Goal: Information Seeking & Learning: Check status

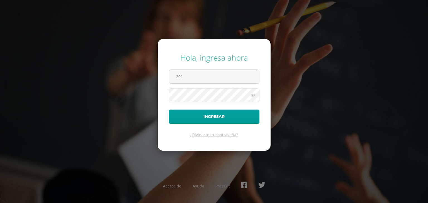
type input "[EMAIL_ADDRESS][DOMAIN_NAME]"
click at [169, 110] on button "Ingresar" at bounding box center [214, 117] width 91 height 14
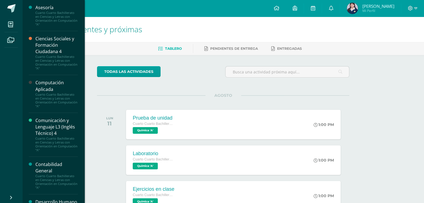
click at [54, 52] on div "Ciencias Sociales y Formación Ciudadana 4" at bounding box center [56, 45] width 42 height 19
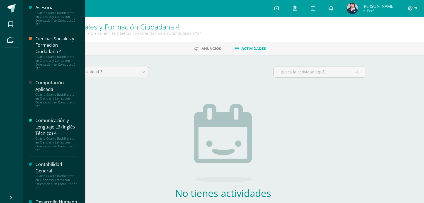
click at [52, 88] on div "Computación Aplicada" at bounding box center [56, 86] width 42 height 13
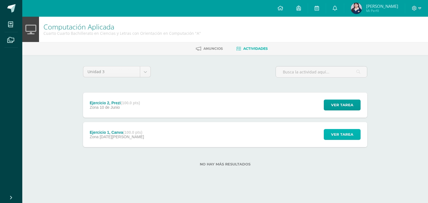
click at [351, 131] on span "Ver tarea" at bounding box center [342, 135] width 22 height 10
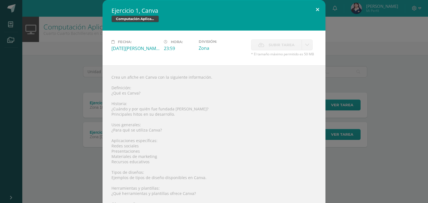
click at [314, 5] on button at bounding box center [318, 9] width 16 height 19
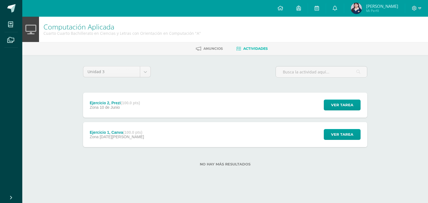
click at [117, 97] on div "Ejercicio 2, Prezi (100.0 pts) Zona 10 de Junio" at bounding box center [115, 105] width 64 height 25
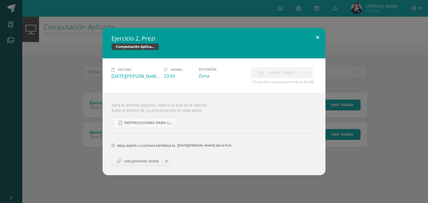
click at [318, 34] on button at bounding box center [318, 37] width 16 height 19
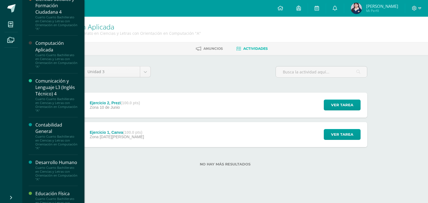
scroll to position [41, 0]
click at [59, 98] on div "Cuarto Cuarto Bachillerato en Ciencias y Letras con Orientación en Computación …" at bounding box center [56, 104] width 42 height 16
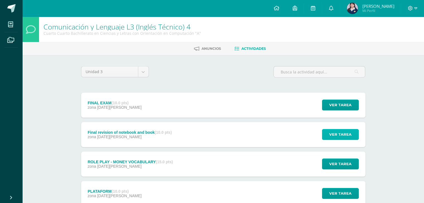
click at [338, 137] on span "Ver tarea" at bounding box center [340, 135] width 22 height 10
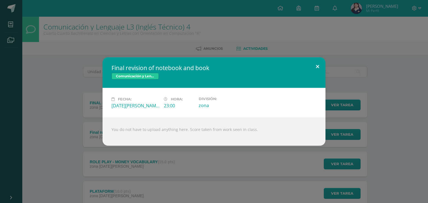
click at [318, 68] on button at bounding box center [318, 66] width 16 height 19
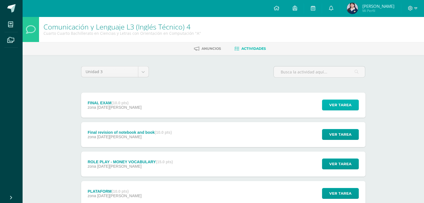
click at [343, 107] on span "Ver tarea" at bounding box center [340, 105] width 22 height 10
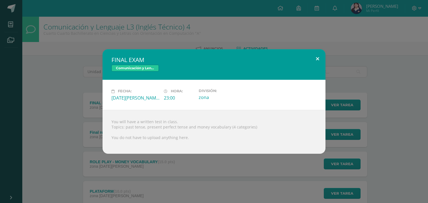
click at [318, 58] on button at bounding box center [318, 58] width 16 height 19
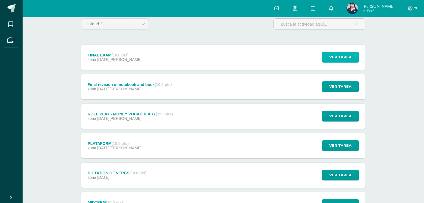
scroll to position [48, 0]
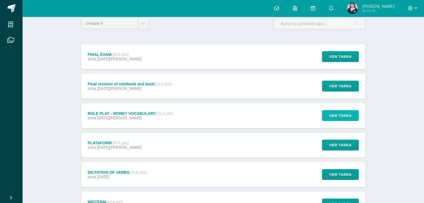
click at [333, 116] on span "Ver tarea" at bounding box center [340, 116] width 22 height 10
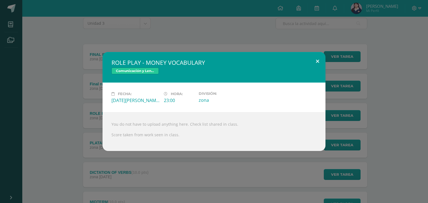
click at [313, 65] on button at bounding box center [318, 61] width 16 height 19
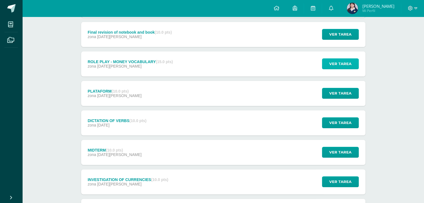
scroll to position [101, 0]
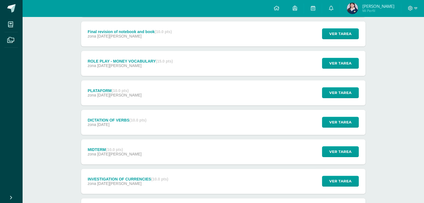
click at [342, 98] on div "Ver tarea" at bounding box center [340, 93] width 52 height 25
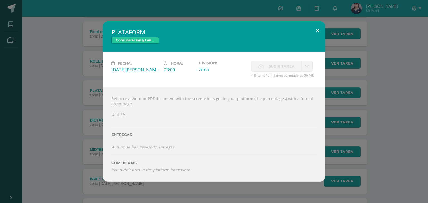
click at [319, 35] on button at bounding box center [318, 30] width 16 height 19
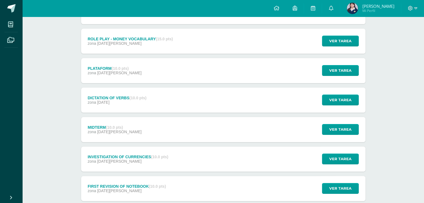
scroll to position [129, 0]
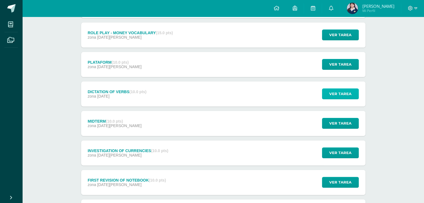
click at [334, 92] on span "Ver tarea" at bounding box center [340, 94] width 22 height 10
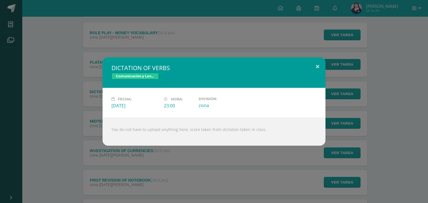
click at [318, 71] on button at bounding box center [318, 66] width 16 height 19
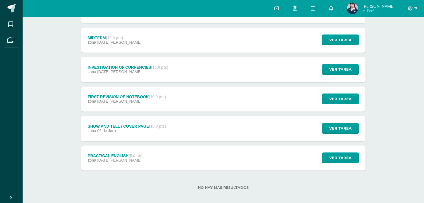
scroll to position [213, 0]
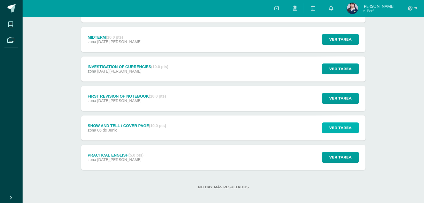
click at [325, 127] on button "Ver tarea" at bounding box center [340, 128] width 37 height 11
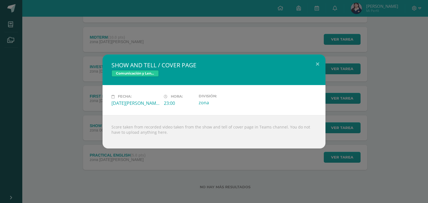
click at [354, 117] on div "SHOW AND TELL / COVER PAGE Comunicación y Lenguaje L3 (Inglés Técnico) 4 Fecha:…" at bounding box center [214, 102] width 424 height 94
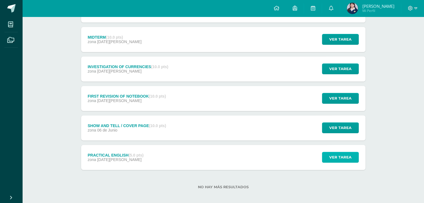
click at [338, 159] on span "Ver tarea" at bounding box center [340, 157] width 22 height 10
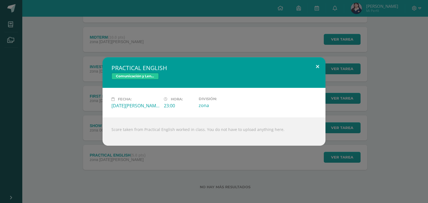
click at [315, 68] on button at bounding box center [318, 66] width 16 height 19
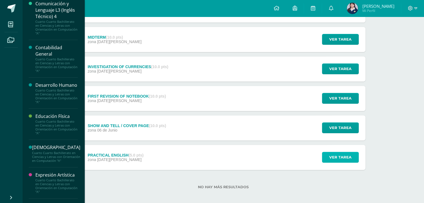
scroll to position [118, 0]
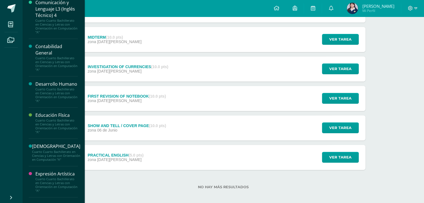
click at [47, 57] on div "Cuarto Cuarto Bachillerato en Ciencias y Letras con Orientación en Computación …" at bounding box center [56, 64] width 42 height 16
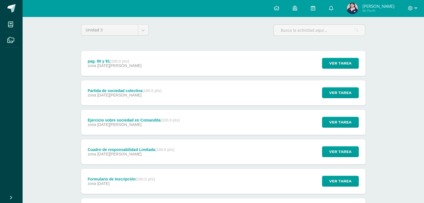
scroll to position [42, 0]
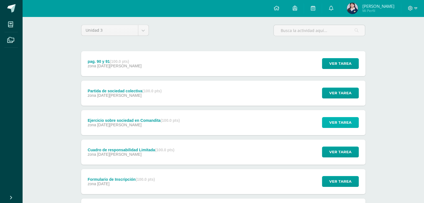
click at [347, 124] on span "Ver tarea" at bounding box center [340, 123] width 22 height 10
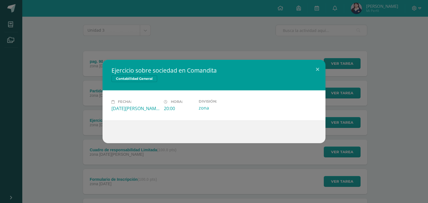
click at [359, 119] on div "Ejercicio sobre sociedad en Comandita Contabilidad General Fecha: Sábado 09 de …" at bounding box center [214, 101] width 424 height 83
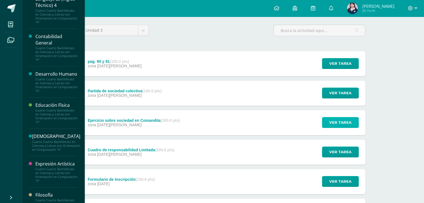
scroll to position [128, 0]
click at [58, 77] on div "Desarrollo Humano" at bounding box center [56, 74] width 42 height 6
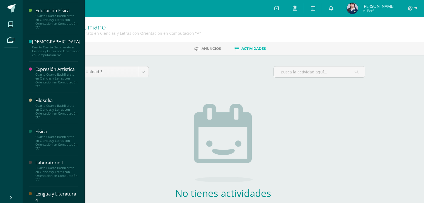
scroll to position [223, 0]
click at [59, 82] on div "Cuarto Cuarto Bachillerato en Ciencias y Letras con Orientación en Computación …" at bounding box center [56, 80] width 42 height 16
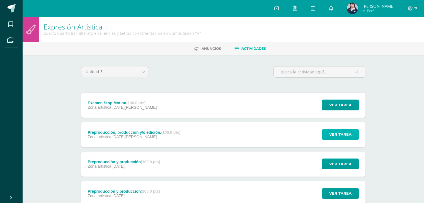
click at [339, 138] on span "Ver tarea" at bounding box center [340, 135] width 22 height 10
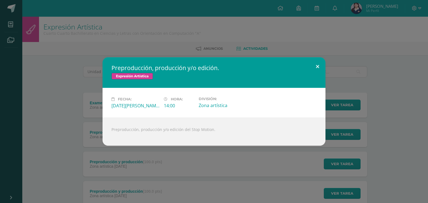
click at [315, 68] on button at bounding box center [318, 66] width 16 height 19
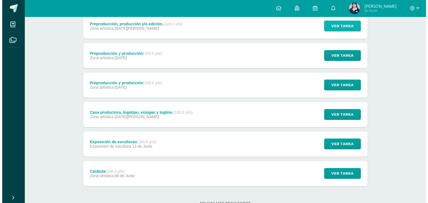
scroll to position [108, 0]
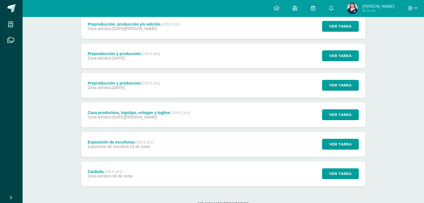
click at [334, 120] on div "Ver tarea" at bounding box center [340, 115] width 52 height 25
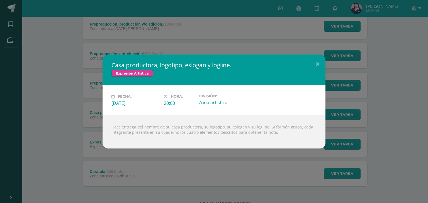
click at [334, 120] on div "Casa productora, logotipo, eslogan y logline. Expresión Artística Fecha: Vierne…" at bounding box center [214, 102] width 424 height 94
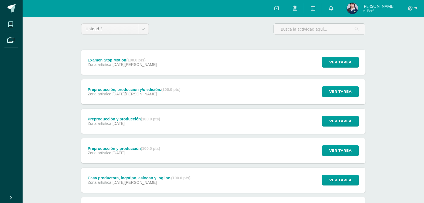
scroll to position [42, 0]
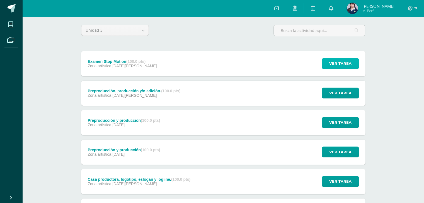
click at [329, 59] on button "Ver tarea" at bounding box center [340, 63] width 37 height 11
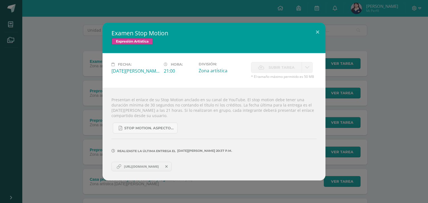
click at [359, 103] on div "Examen Stop Motion Expresión Artística Fecha: Domingo 10 de Agosto Hora: 21:00 …" at bounding box center [214, 102] width 424 height 158
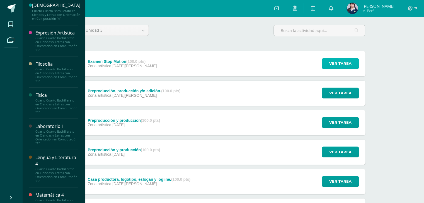
scroll to position [260, 0]
click at [48, 82] on div "Cuarto Cuarto Bachillerato en Ciencias y Letras con Orientación en Computación …" at bounding box center [56, 75] width 42 height 16
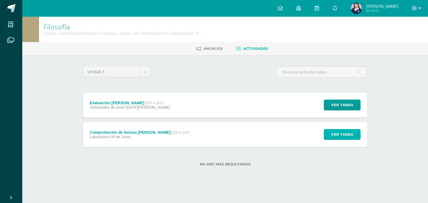
click at [325, 135] on button "Ver tarea" at bounding box center [342, 134] width 37 height 11
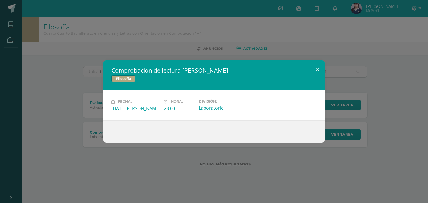
click at [316, 66] on button at bounding box center [318, 69] width 16 height 19
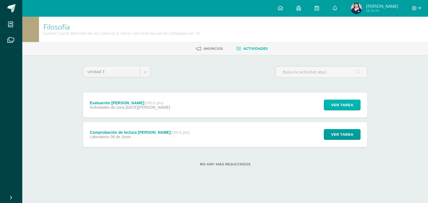
click at [353, 108] on button "Ver tarea" at bounding box center [342, 105] width 37 height 11
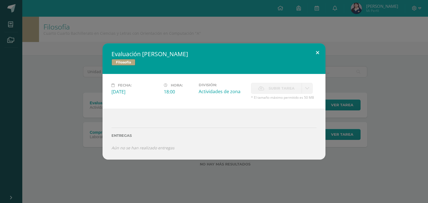
click at [315, 54] on button at bounding box center [318, 52] width 16 height 19
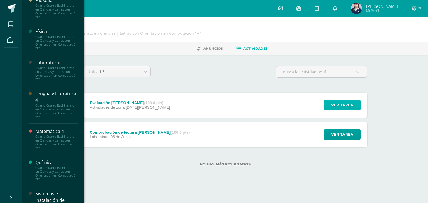
scroll to position [325, 0]
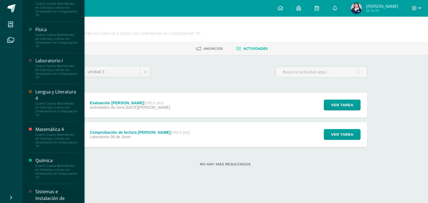
click at [55, 48] on div "Cuarto Cuarto Bachillerato en Ciencias y Letras con Orientación en Computación …" at bounding box center [56, 41] width 42 height 16
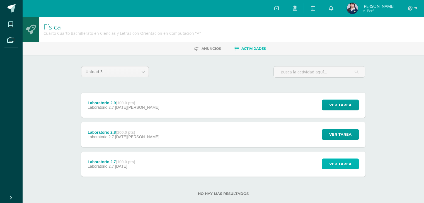
click at [326, 167] on button "Ver tarea" at bounding box center [340, 164] width 37 height 11
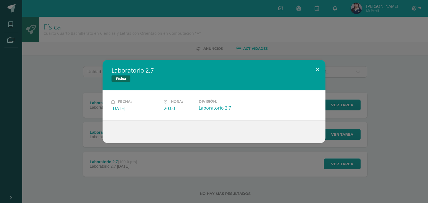
click at [317, 73] on button at bounding box center [318, 69] width 16 height 19
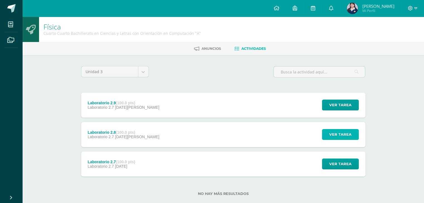
click at [351, 133] on span "Ver tarea" at bounding box center [340, 135] width 22 height 10
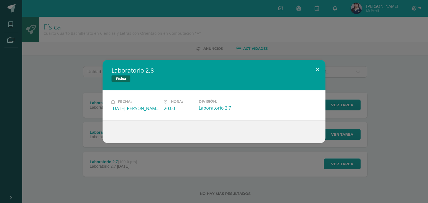
click at [320, 68] on button at bounding box center [318, 69] width 16 height 19
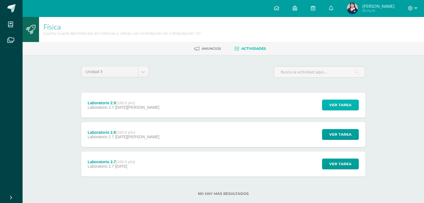
click at [339, 109] on span "Ver tarea" at bounding box center [340, 105] width 22 height 10
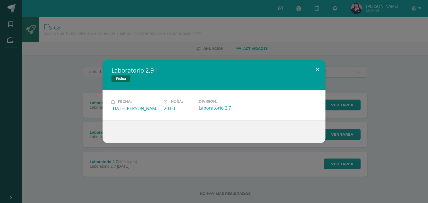
click at [319, 63] on button at bounding box center [318, 69] width 16 height 19
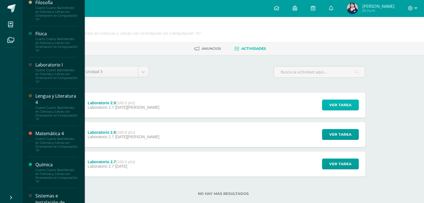
scroll to position [321, 0]
click at [61, 69] on div "Laboratorio I" at bounding box center [56, 65] width 42 height 6
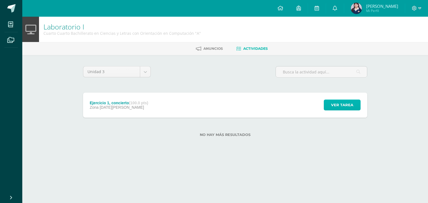
click at [332, 108] on span "Ver tarea" at bounding box center [342, 105] width 22 height 10
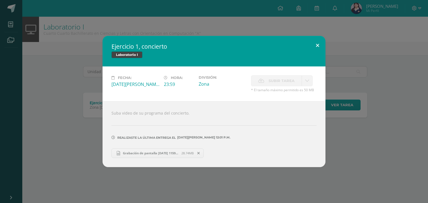
click at [319, 48] on button at bounding box center [318, 45] width 16 height 19
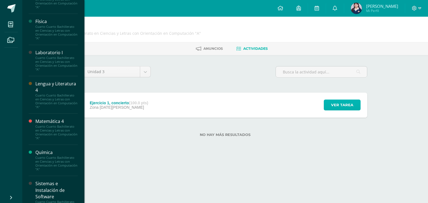
scroll to position [333, 0]
click at [54, 94] on div "Lengua y Literatura 4" at bounding box center [56, 87] width 42 height 13
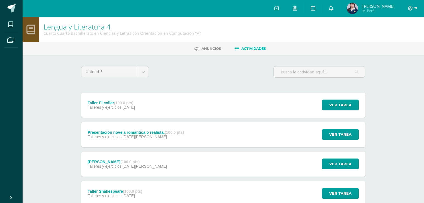
scroll to position [40, 0]
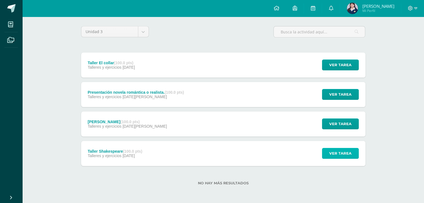
click at [339, 153] on span "Ver tarea" at bounding box center [340, 154] width 22 height 10
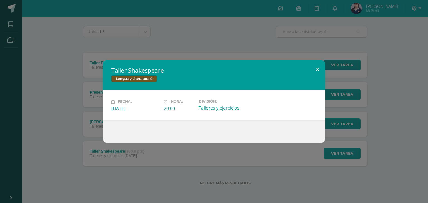
click at [318, 74] on button at bounding box center [318, 69] width 16 height 19
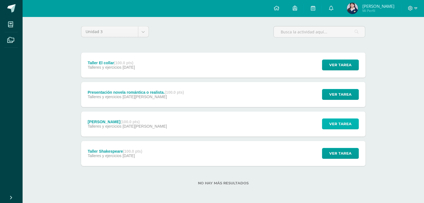
click at [342, 126] on span "Ver tarea" at bounding box center [340, 124] width 22 height 10
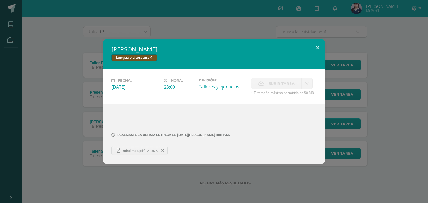
click at [318, 50] on button at bounding box center [318, 48] width 16 height 19
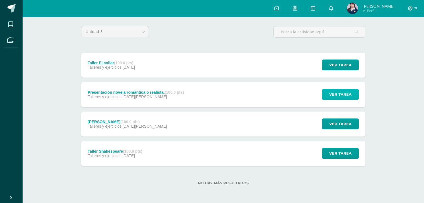
click at [337, 99] on span "Ver tarea" at bounding box center [340, 94] width 22 height 10
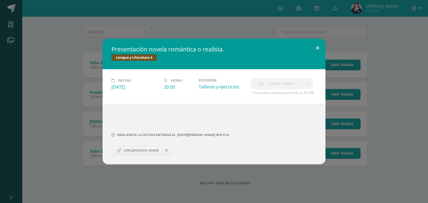
click at [316, 50] on button at bounding box center [318, 48] width 16 height 19
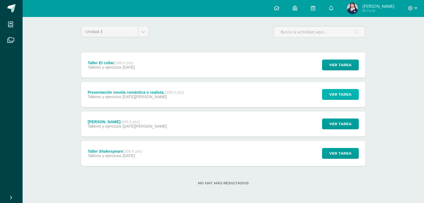
click at [346, 97] on span "Ver tarea" at bounding box center [340, 94] width 22 height 10
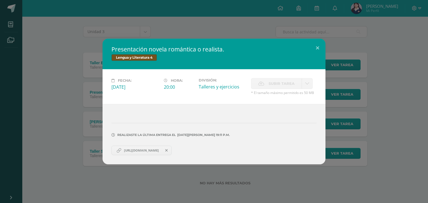
click at [137, 150] on span "https://www.canva.com/design/DAGt2VHO5is/CjCZ1QNeR8aZAnB4J0qXtA/edit?utm_conten…" at bounding box center [141, 151] width 40 height 4
click at [315, 42] on button at bounding box center [318, 48] width 16 height 19
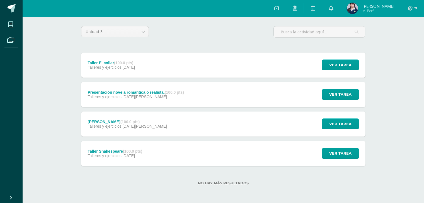
click at [261, 63] on div "Taller El collar (100.0 pts) Talleres y ejercicios 29 de Julio Ver tarea Taller…" at bounding box center [223, 65] width 284 height 25
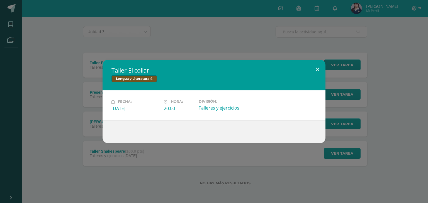
click at [315, 71] on button at bounding box center [318, 69] width 16 height 19
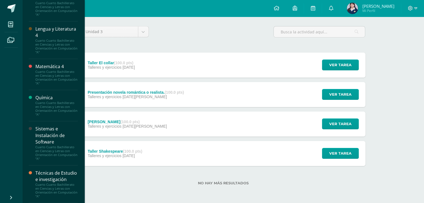
scroll to position [401, 0]
click at [54, 64] on div "Matemática 4" at bounding box center [56, 67] width 42 height 6
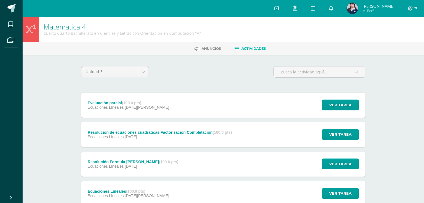
scroll to position [40, 0]
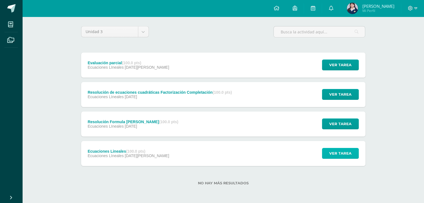
click at [347, 154] on span "Ver tarea" at bounding box center [340, 154] width 22 height 10
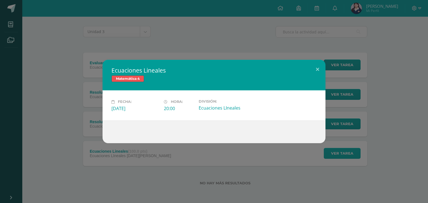
click at [347, 154] on div "Ecuaciones Lineales Matemática 4 Fecha: [DATE][PERSON_NAME]: 20:00 División:" at bounding box center [214, 101] width 428 height 203
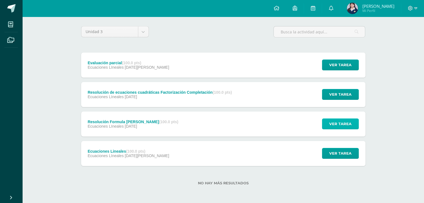
click at [336, 126] on span "Ver tarea" at bounding box center [340, 124] width 22 height 10
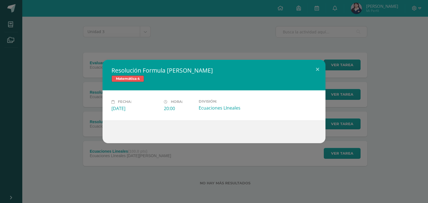
click at [356, 136] on div "Resolución Formula [PERSON_NAME] Matemática 4 Fecha: [DATE][PERSON_NAME]: 20:00…" at bounding box center [214, 101] width 424 height 83
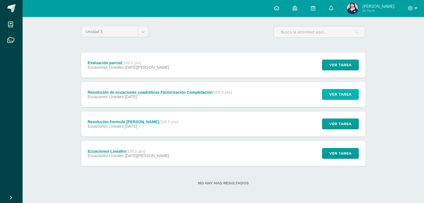
click at [342, 93] on span "Ver tarea" at bounding box center [340, 94] width 22 height 10
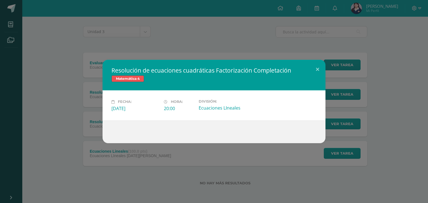
click at [369, 99] on div "Resolución de ecuaciones cuadráticas Factorización Completación Matemática 4 Fe…" at bounding box center [214, 101] width 424 height 83
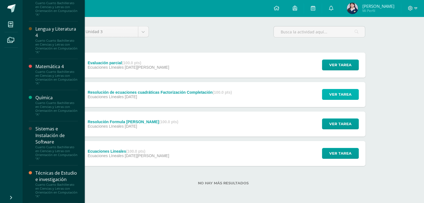
scroll to position [401, 0]
click at [54, 101] on div "Cuarto Cuarto Bachillerato en Ciencias y Letras con Orientación en Computación …" at bounding box center [56, 109] width 42 height 16
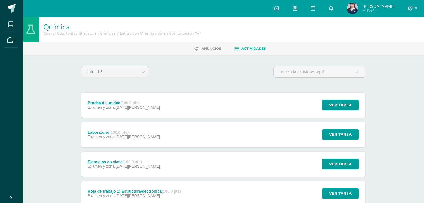
scroll to position [99, 0]
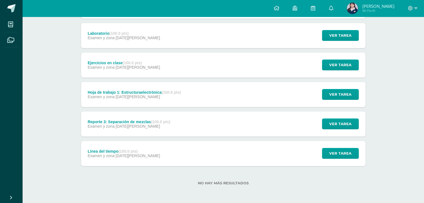
click at [174, 159] on div "Línea del tiempo (100.0 pts) Examen y zona 09 de Junio Ver tarea Línea del tiem…" at bounding box center [223, 153] width 284 height 25
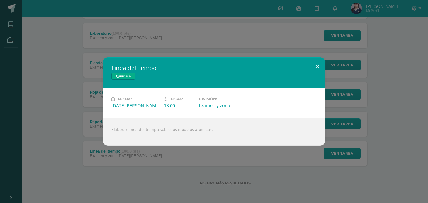
click at [316, 68] on button at bounding box center [318, 66] width 16 height 19
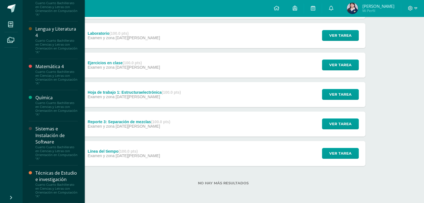
scroll to position [404, 0]
click at [60, 126] on div "Sistemas e Instalación de Software" at bounding box center [56, 135] width 42 height 19
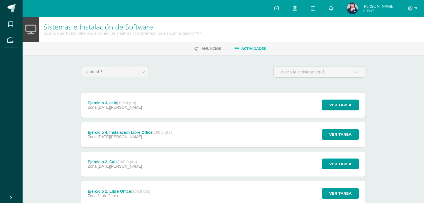
scroll to position [40, 0]
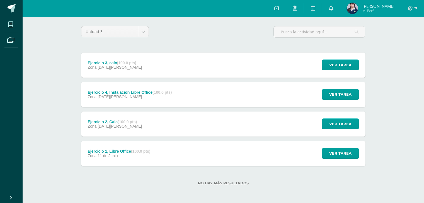
click at [204, 159] on div "Ejercicio 1, Libre Office (100.0 pts) Zona [DATE][PERSON_NAME] Ver tarea Ejerci…" at bounding box center [223, 153] width 284 height 25
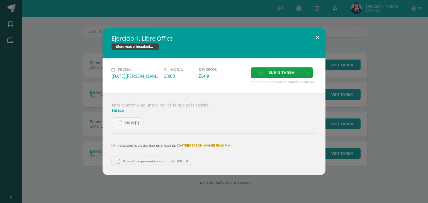
click at [318, 37] on button at bounding box center [318, 37] width 16 height 19
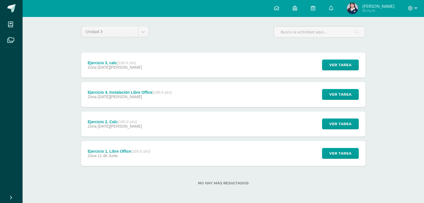
click at [210, 132] on div "Ejercicio 2, Calc (100.0 pts) Zona [DATE] Ver tarea Ejercicio 2, Calc Sistemas …" at bounding box center [223, 124] width 284 height 25
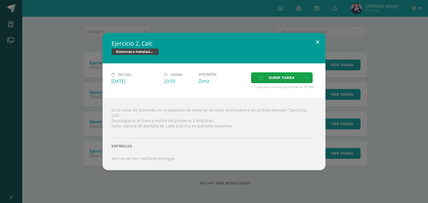
click at [315, 45] on button at bounding box center [318, 42] width 16 height 19
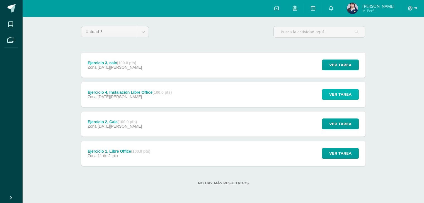
click at [348, 96] on span "Ver tarea" at bounding box center [340, 94] width 22 height 10
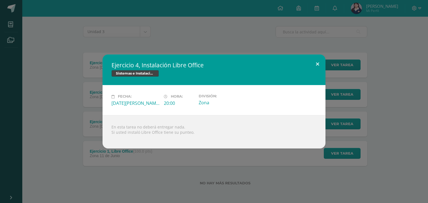
click at [315, 63] on button at bounding box center [318, 64] width 16 height 19
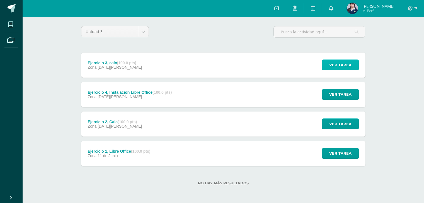
click at [331, 70] on span "Ver tarea" at bounding box center [340, 65] width 22 height 10
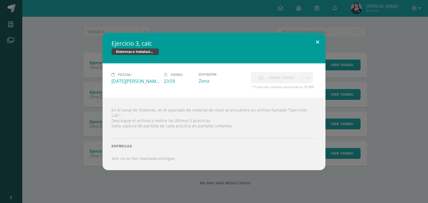
click at [315, 45] on button at bounding box center [318, 42] width 16 height 19
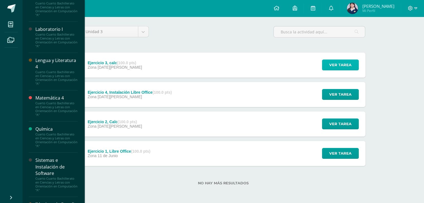
scroll to position [404, 0]
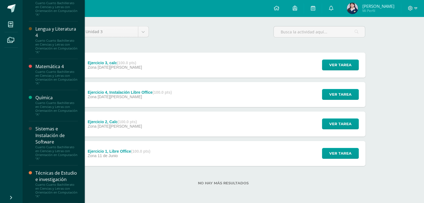
click at [61, 183] on div "Cuarto Cuarto Bachillerato en Ciencias y Letras con Orientación en Computación …" at bounding box center [56, 191] width 42 height 16
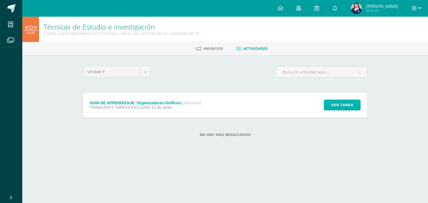
click at [335, 106] on span "Ver tarea" at bounding box center [342, 105] width 22 height 10
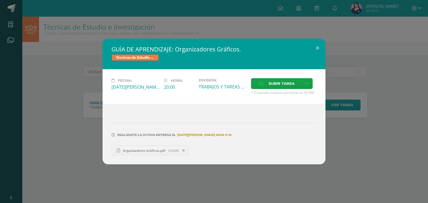
click at [139, 151] on span "Organizadores Gráficos.pdf" at bounding box center [144, 151] width 48 height 4
click at [321, 48] on button at bounding box center [318, 48] width 16 height 19
